Goal: Task Accomplishment & Management: Manage account settings

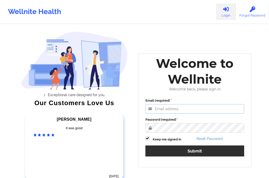
type input "[EMAIL_ADDRESS][DOMAIN_NAME]"
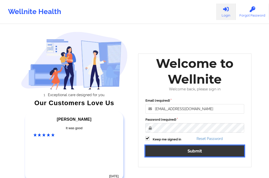
click at [214, 156] on button "Submit" at bounding box center [194, 150] width 99 height 11
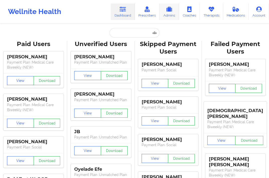
click at [171, 11] on icon at bounding box center [169, 10] width 7 height 6
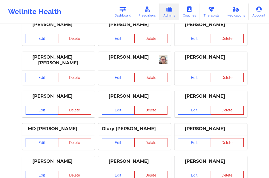
scroll to position [59, 0]
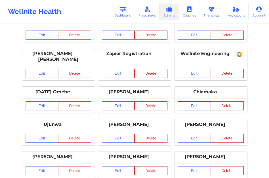
click at [180, 103] on link "Edit" at bounding box center [194, 105] width 33 height 9
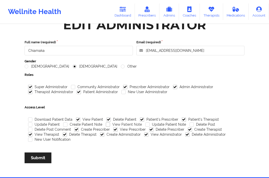
scroll to position [13, 0]
